Goal: Task Accomplishment & Management: Use online tool/utility

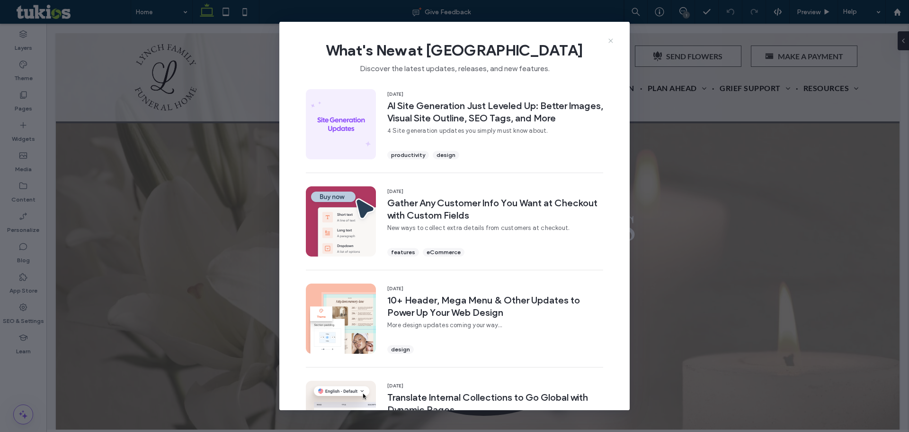
click at [608, 40] on icon at bounding box center [611, 41] width 8 height 8
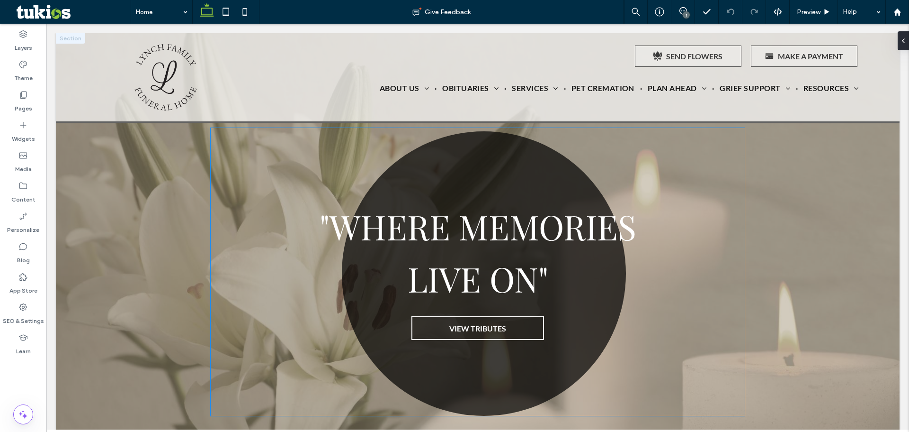
click at [400, 222] on span ""WHERE MEMORIES" at bounding box center [478, 225] width 317 height 45
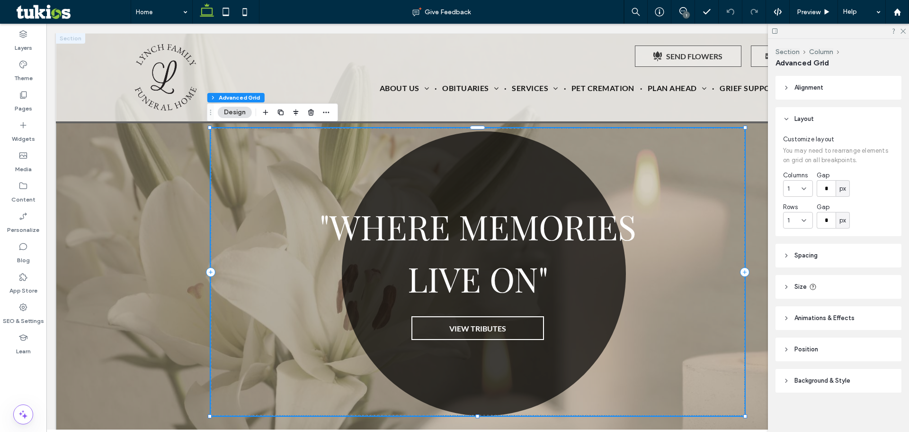
click at [405, 216] on span ""WHERE MEMORIES" at bounding box center [478, 225] width 317 height 45
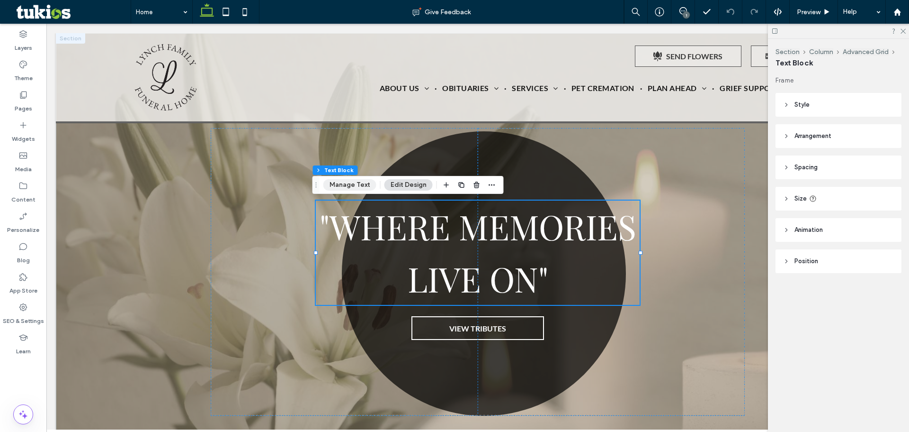
click at [356, 184] on button "Manage Text" at bounding box center [350, 184] width 53 height 11
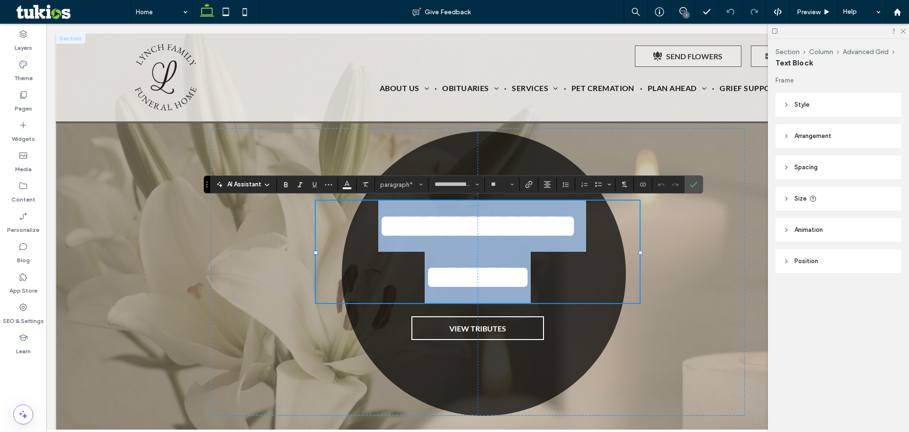
click at [531, 283] on span "********" at bounding box center [478, 277] width 106 height 34
drag, startPoint x: 533, startPoint y: 281, endPoint x: 339, endPoint y: 233, distance: 200.2
click at [339, 233] on div "**********" at bounding box center [478, 251] width 324 height 102
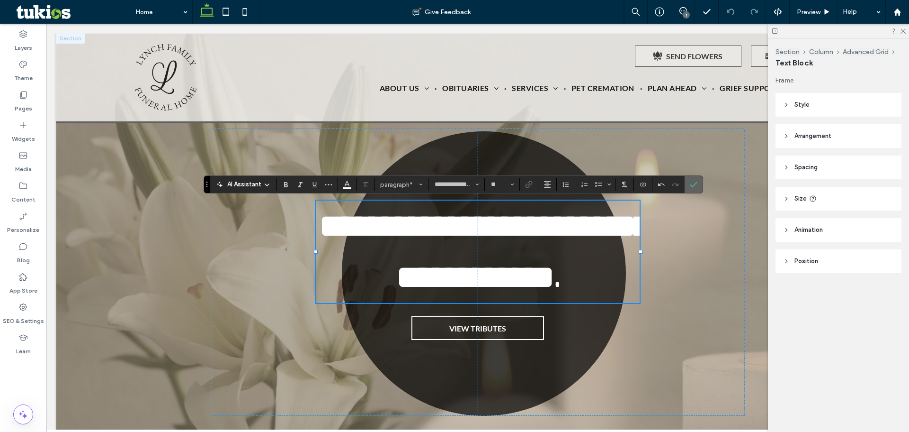
click at [694, 189] on span "Confirm" at bounding box center [692, 184] width 4 height 17
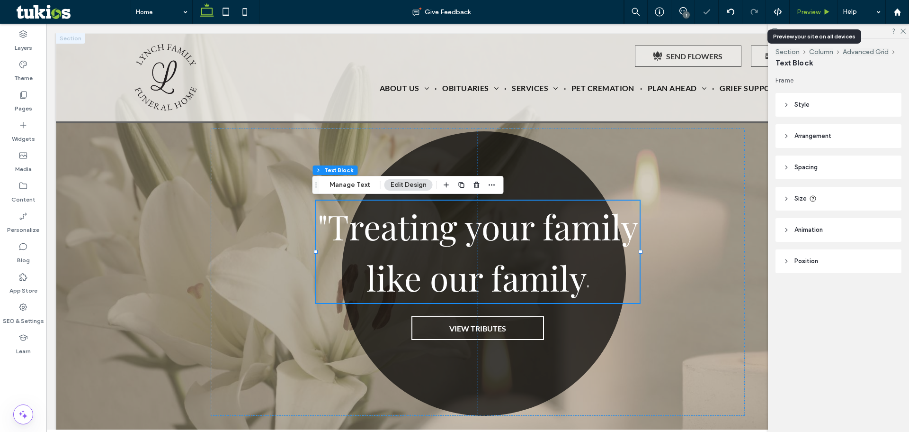
click at [821, 9] on div "Preview" at bounding box center [814, 12] width 48 height 8
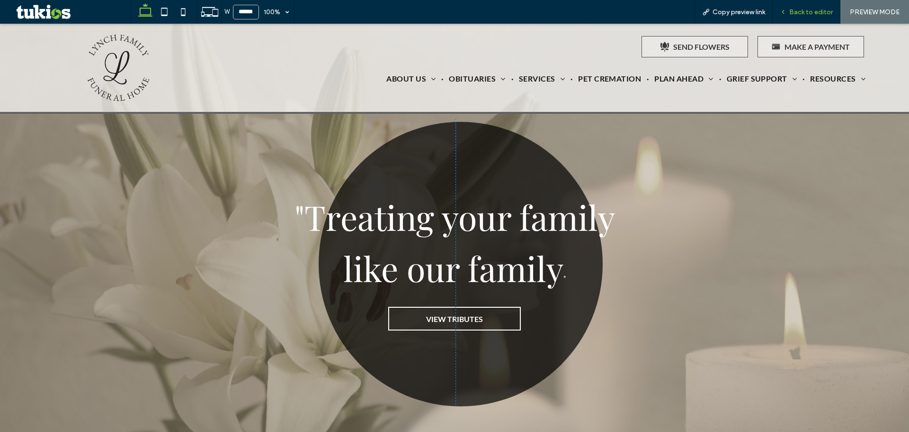
click at [800, 11] on span "Back to editor" at bounding box center [812, 12] width 44 height 8
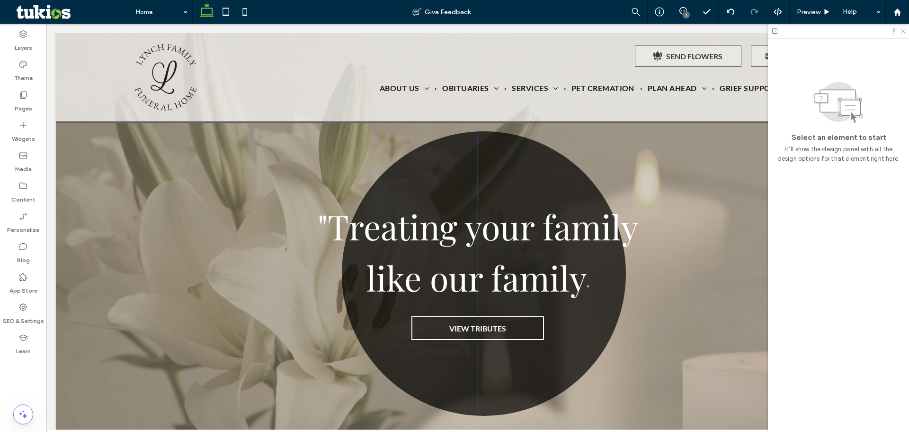
click at [904, 32] on icon at bounding box center [903, 30] width 6 height 6
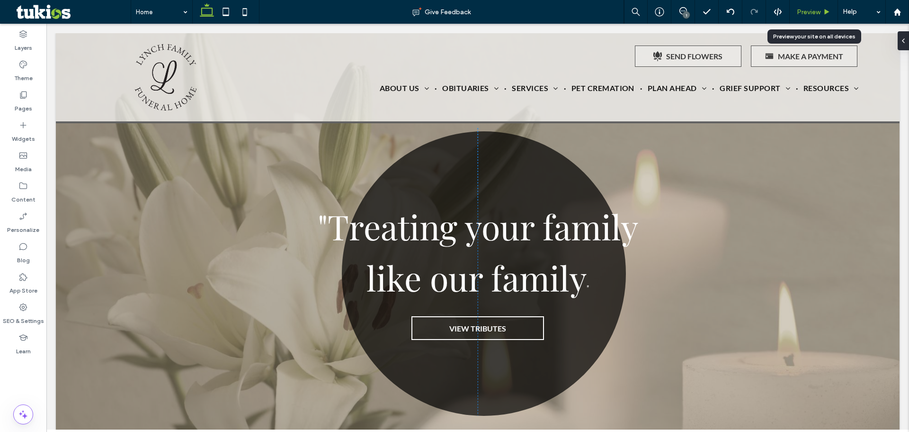
click at [815, 10] on span "Preview" at bounding box center [809, 12] width 24 height 8
